Goal: Use online tool/utility: Utilize a website feature to perform a specific function

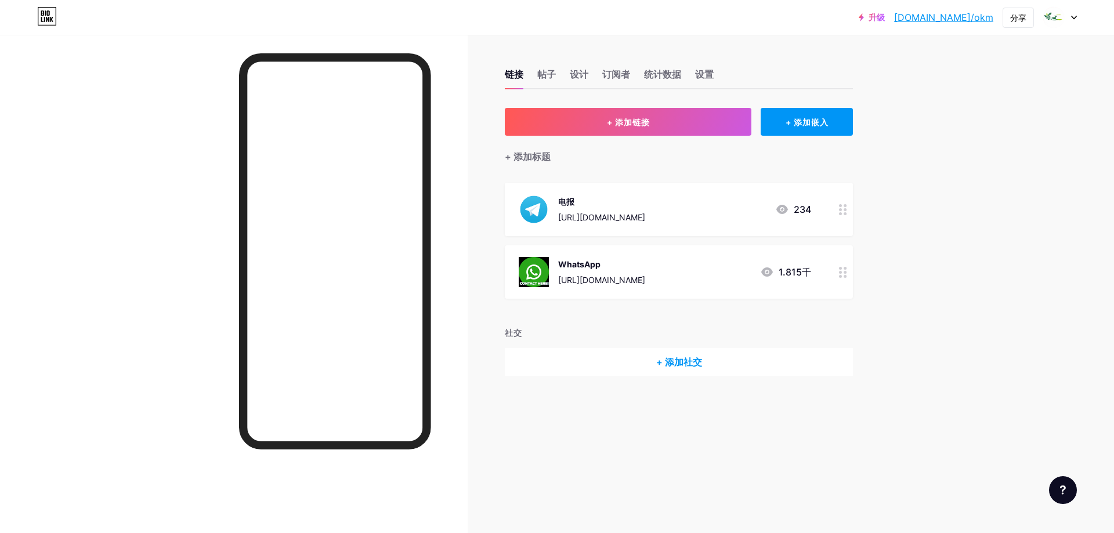
click at [718, 284] on div "WhatsApp [URL][DOMAIN_NAME] 1.815千" at bounding box center [665, 272] width 292 height 30
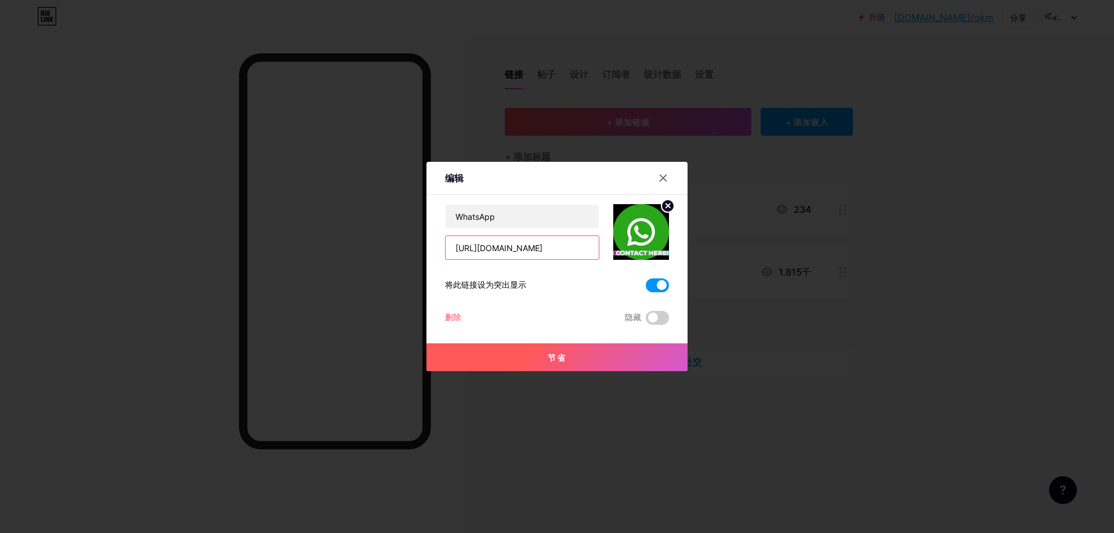
drag, startPoint x: 511, startPoint y: 248, endPoint x: 576, endPoint y: 246, distance: 65.0
click at [576, 246] on input "[URL][DOMAIN_NAME]" at bounding box center [522, 247] width 153 height 23
paste input "1 2895649581"
click at [518, 246] on input "[URL][DOMAIN_NAME] 2895649581" at bounding box center [522, 247] width 153 height 23
type input "[URL][DOMAIN_NAME]"
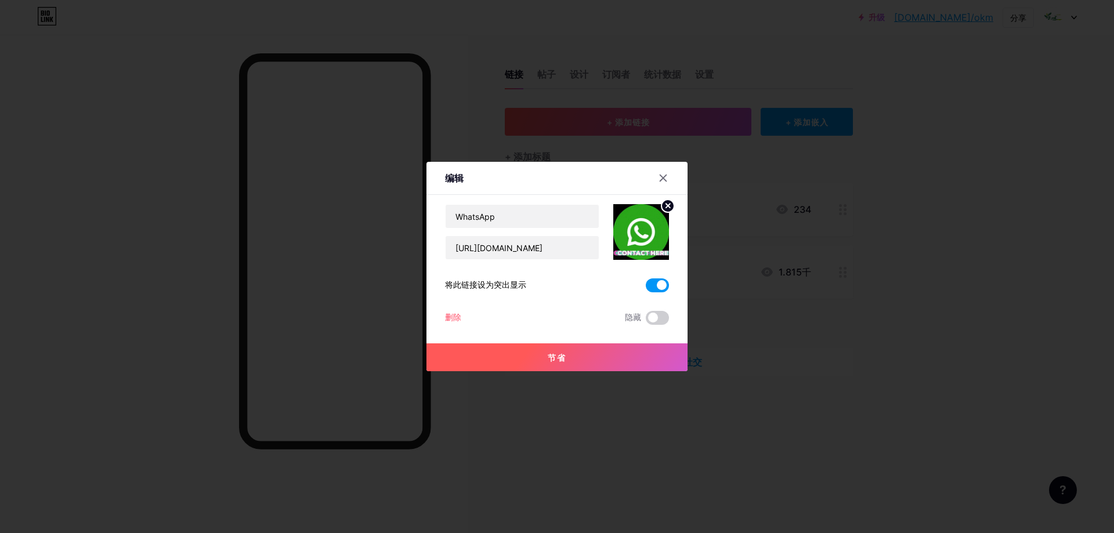
click at [545, 353] on button "节省" at bounding box center [557, 358] width 261 height 28
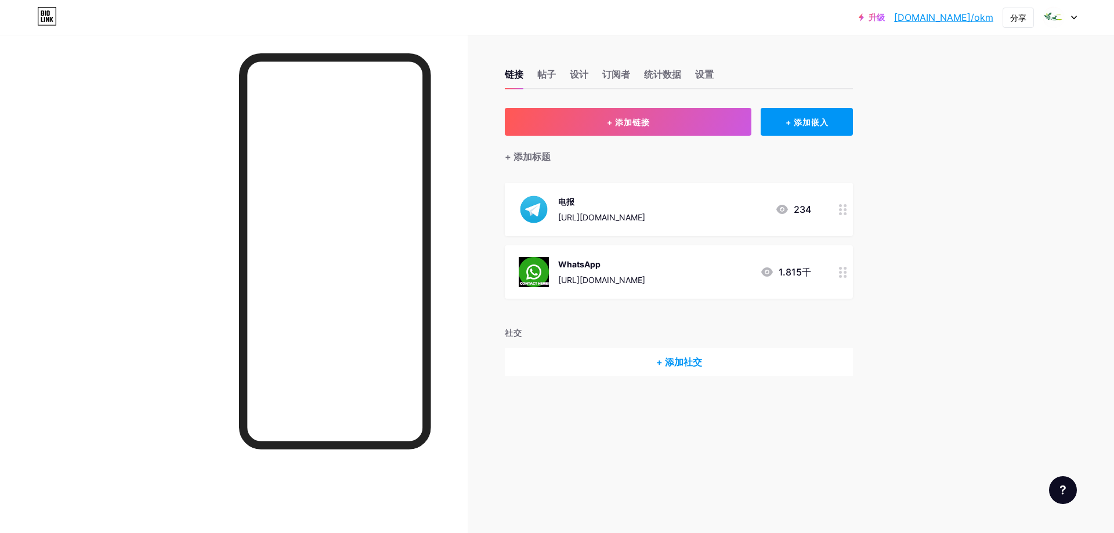
click at [673, 269] on div "WhatsApp [URL][DOMAIN_NAME] 1.815千" at bounding box center [665, 272] width 292 height 30
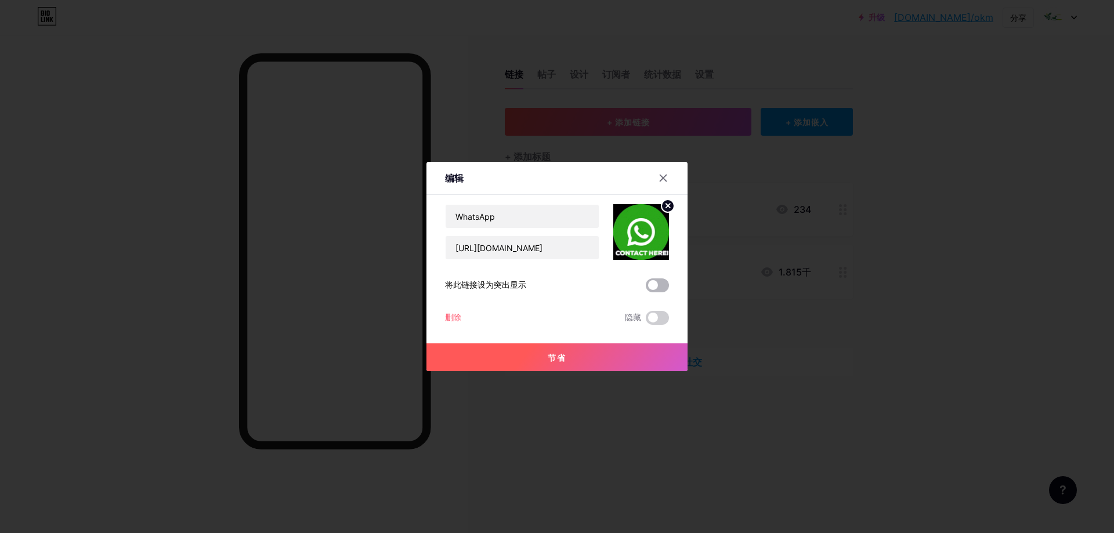
click at [658, 283] on span at bounding box center [657, 286] width 23 height 14
click at [646, 288] on input "checkbox" at bounding box center [646, 288] width 0 height 0
click at [583, 355] on button "节省" at bounding box center [557, 358] width 261 height 28
